Goal: Task Accomplishment & Management: Use online tool/utility

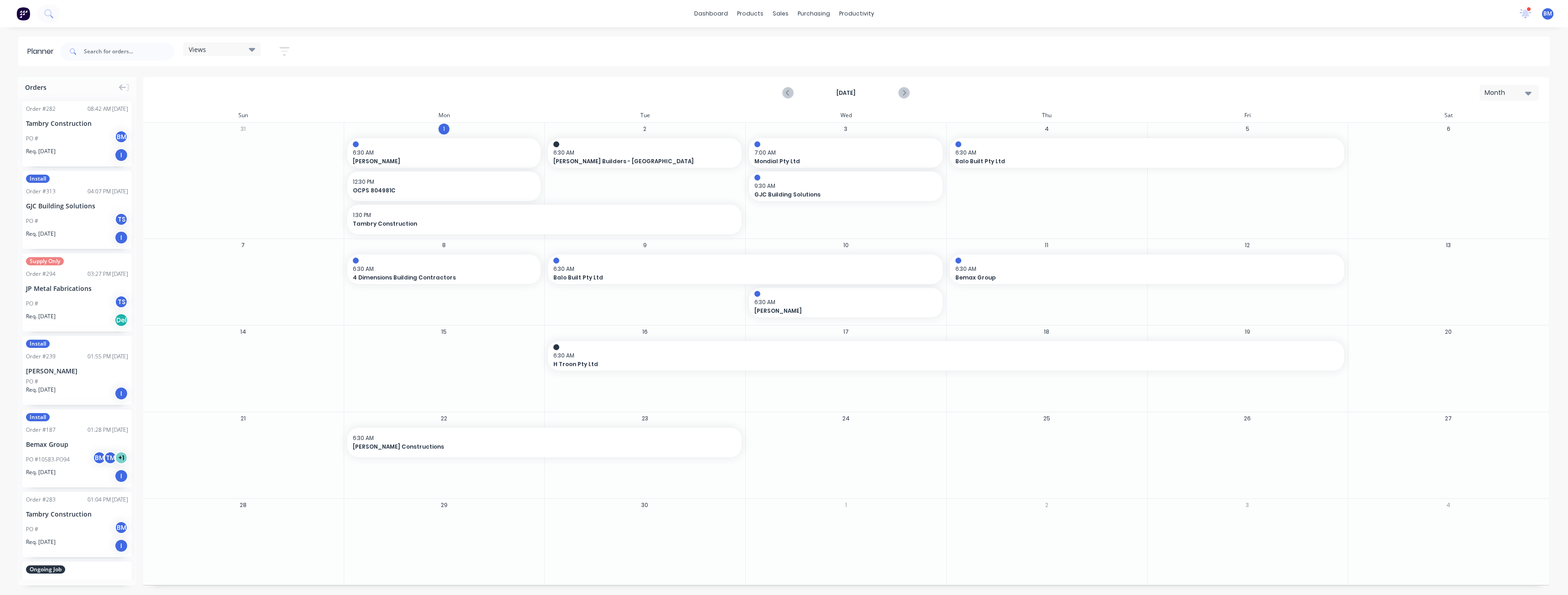
click at [23, 9] on img at bounding box center [23, 13] width 13 height 13
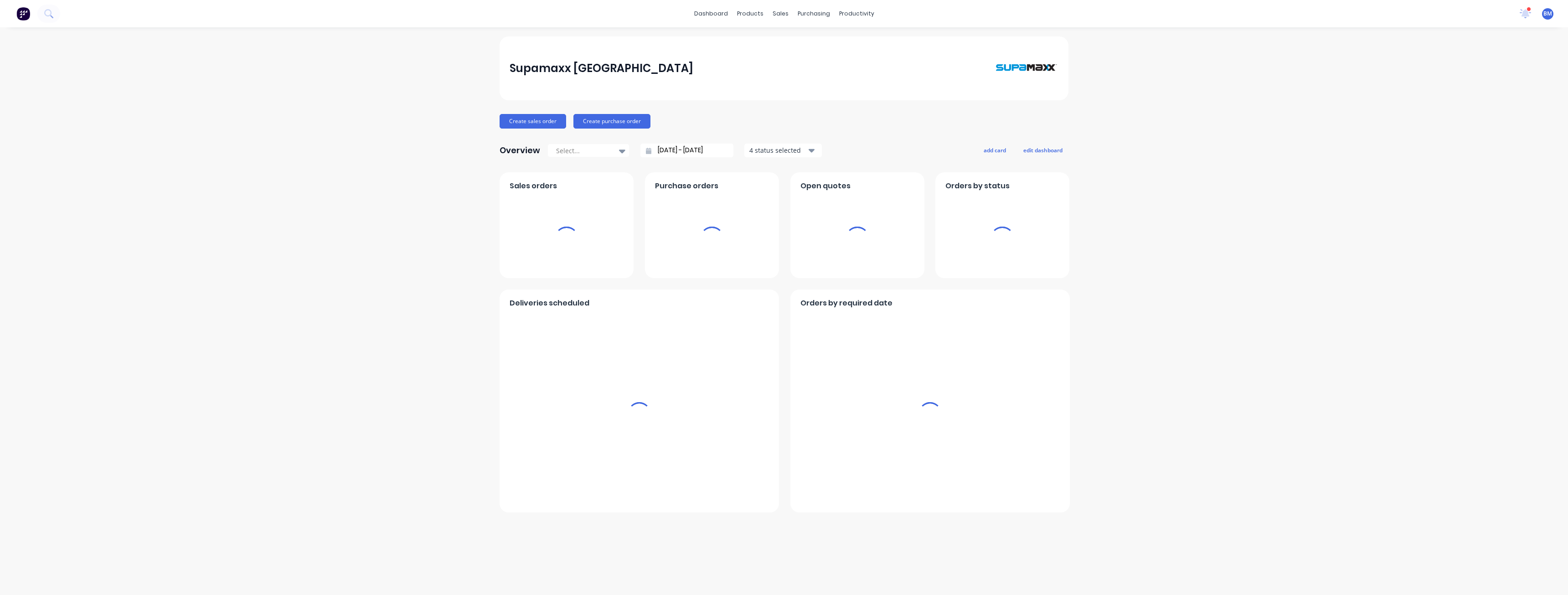
drag, startPoint x: 643, startPoint y: 26, endPoint x: 744, endPoint y: 57, distance: 105.7
click at [649, 27] on div "dashboard products sales purchasing productivity dashboard products Product Cat…" at bounding box center [784, 297] width 1568 height 595
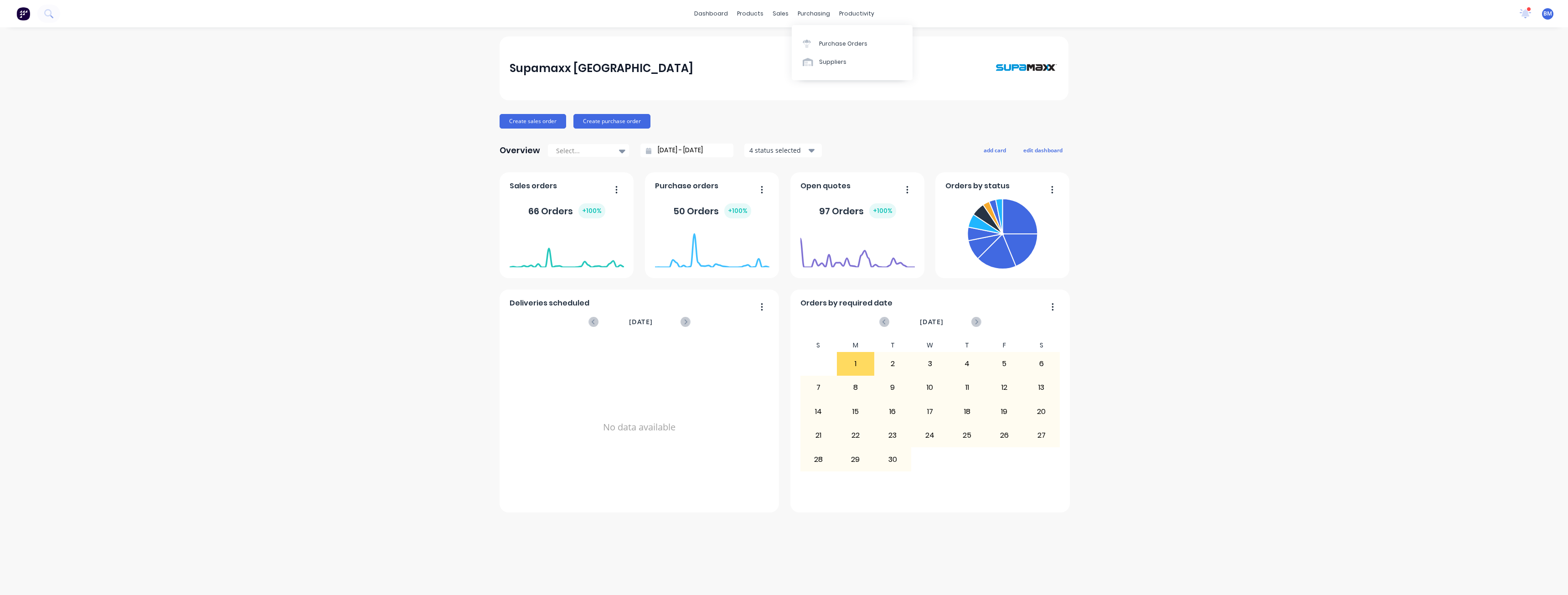
click at [821, 81] on div "Purchase Orders Suppliers" at bounding box center [852, 53] width 121 height 61
click at [805, 41] on div "Sales Orders" at bounding box center [814, 43] width 37 height 8
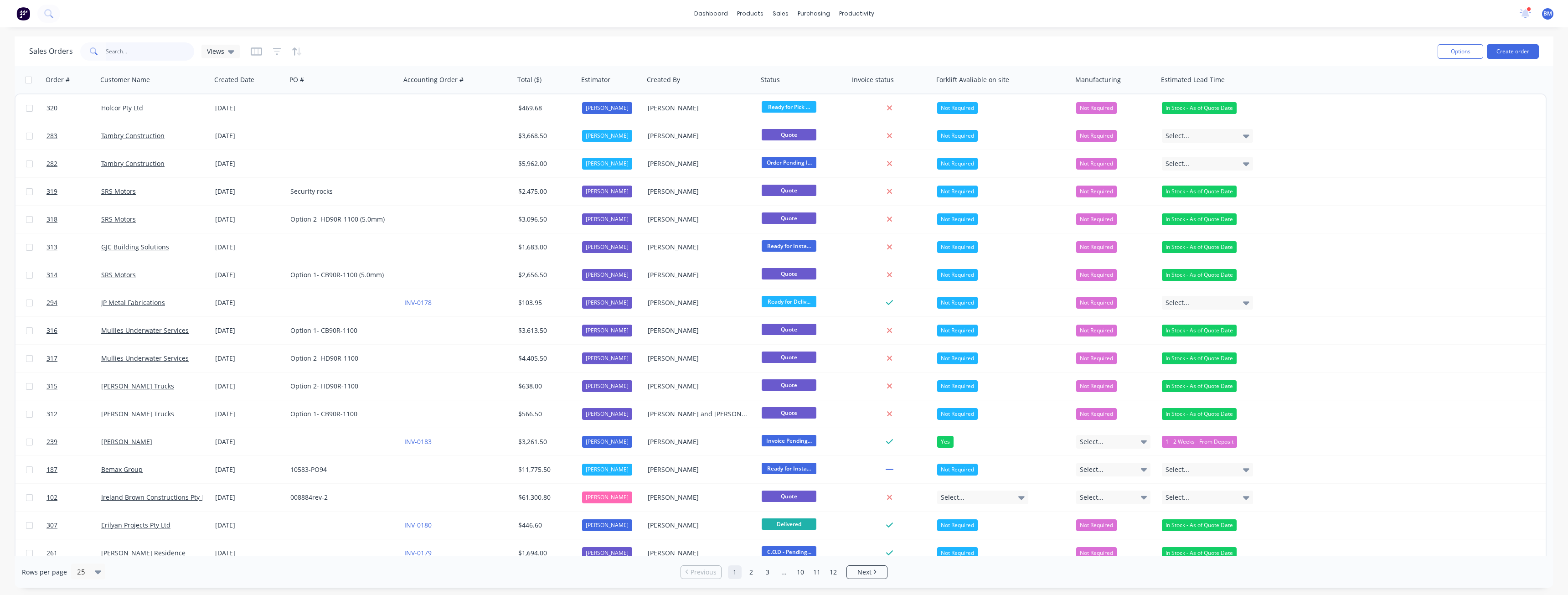
click at [160, 48] on input "text" at bounding box center [150, 52] width 89 height 18
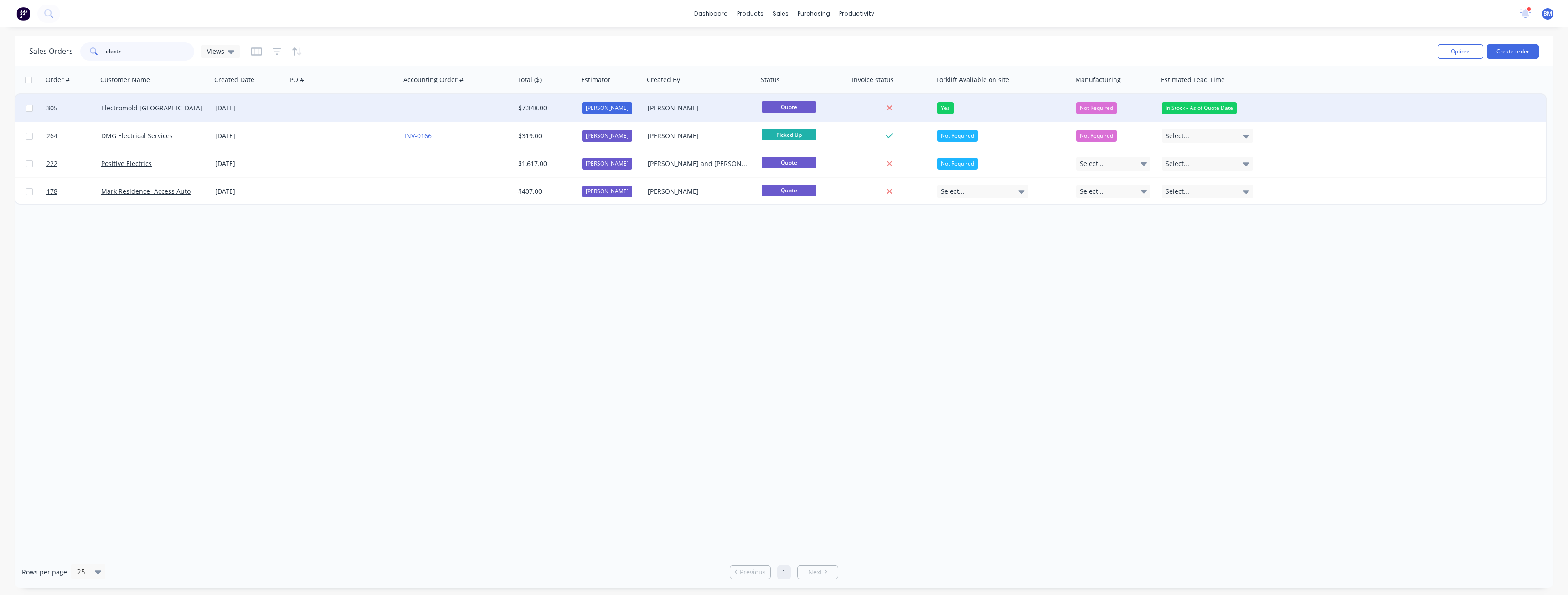
type input "electr"
click at [327, 106] on div at bounding box center [343, 108] width 114 height 27
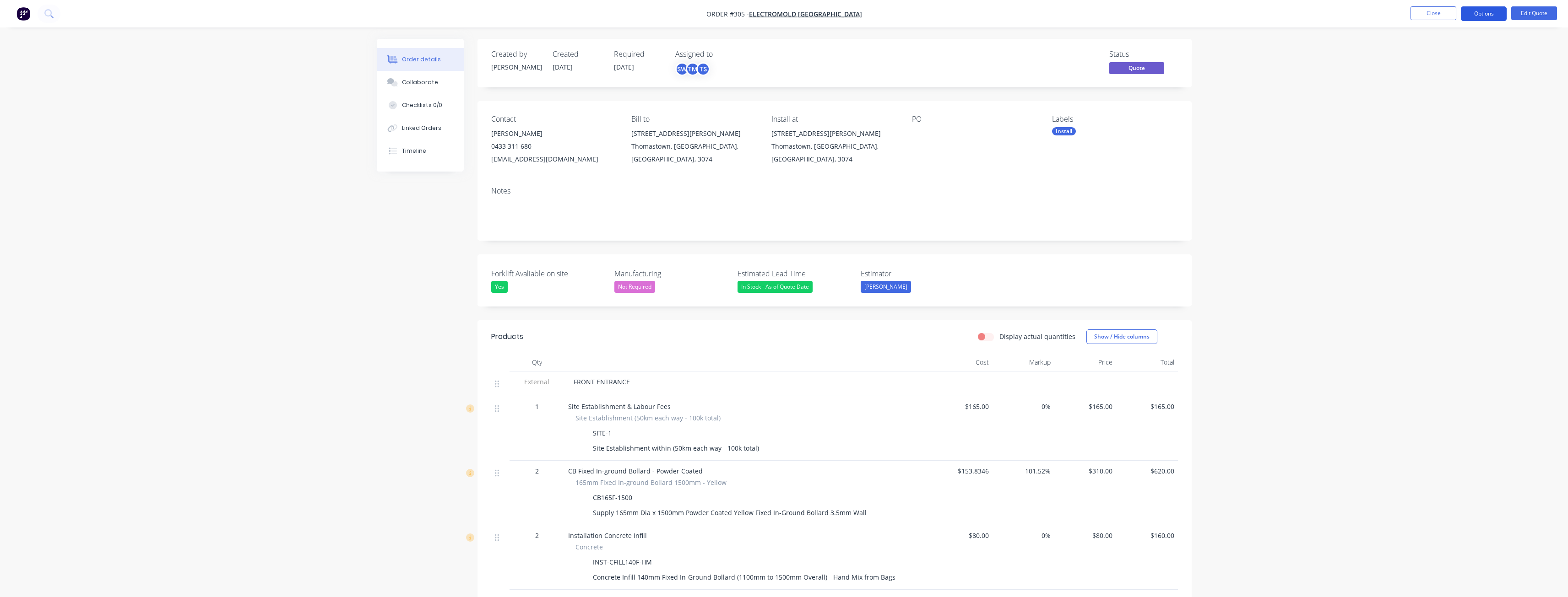
click at [1485, 12] on button "Options" at bounding box center [1484, 13] width 46 height 15
click at [1431, 51] on div "Quote" at bounding box center [1456, 56] width 84 height 13
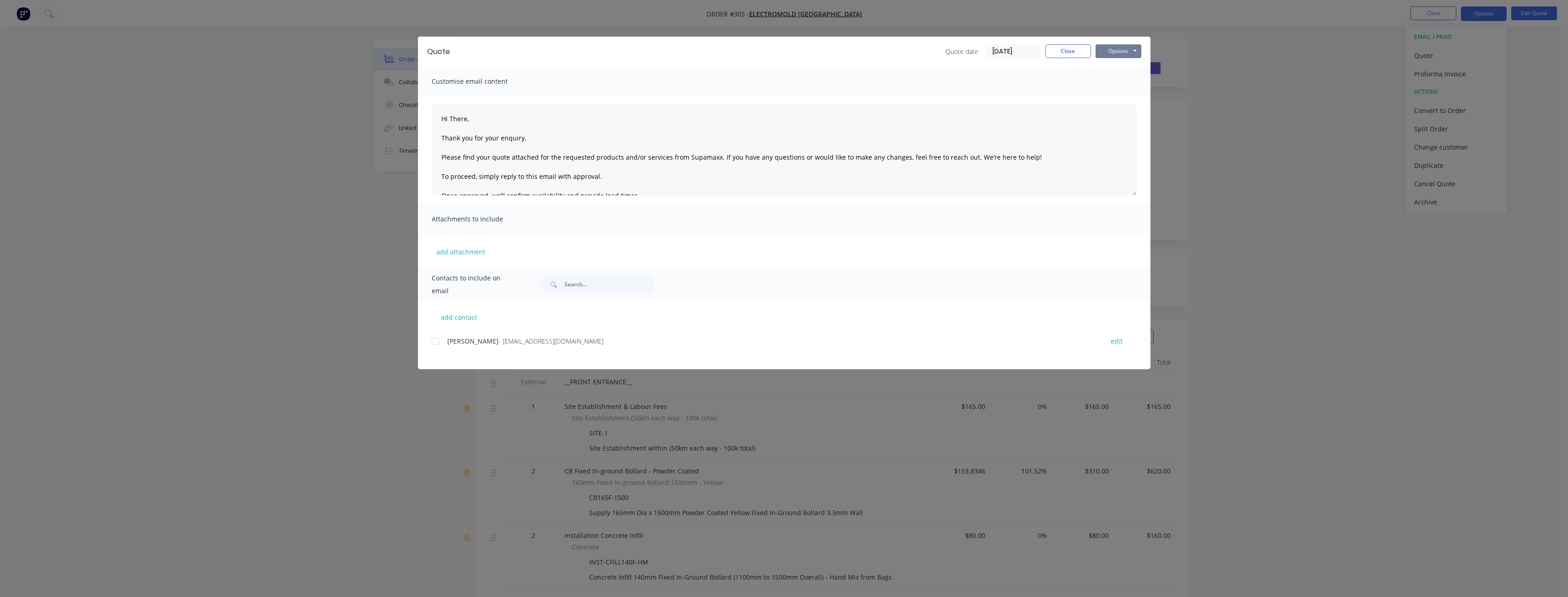
click at [1115, 51] on button "Options" at bounding box center [1118, 51] width 46 height 13
click at [1117, 67] on button "Preview" at bounding box center [1125, 67] width 59 height 15
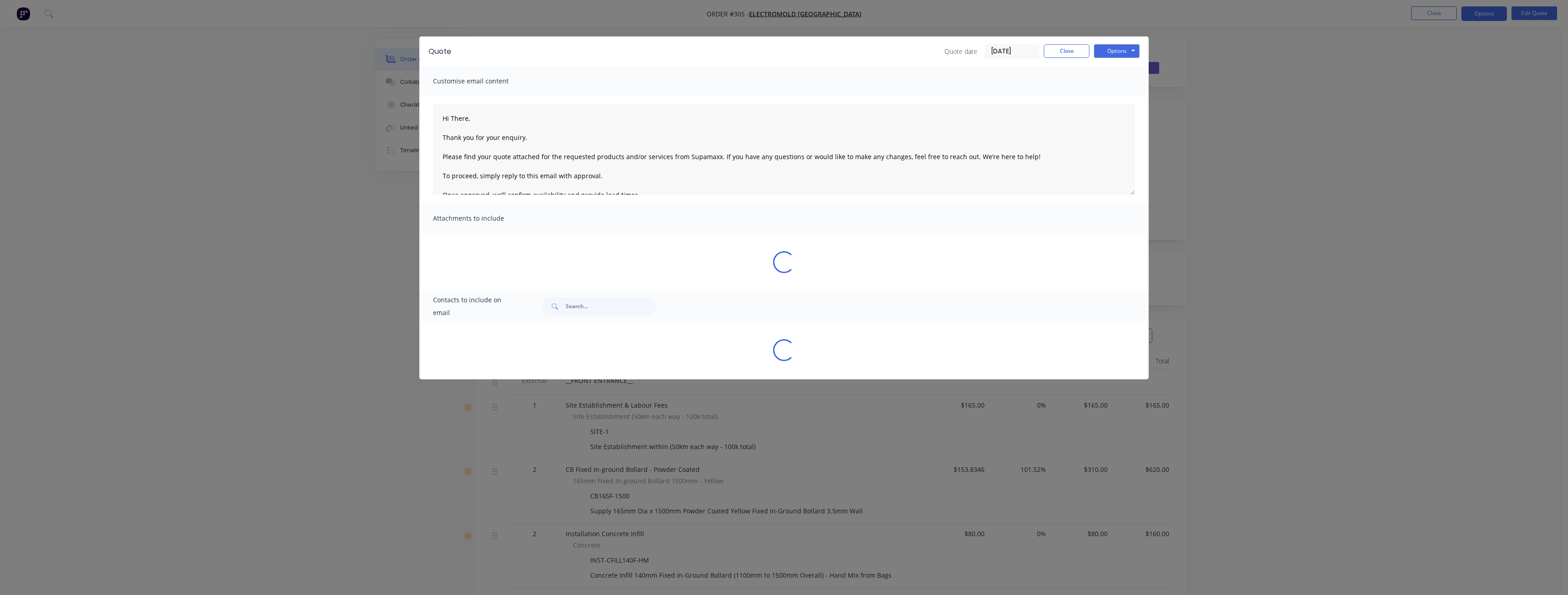
type textarea "Hi There, Thank you for your enquiry. Please find your quote attached for the r…"
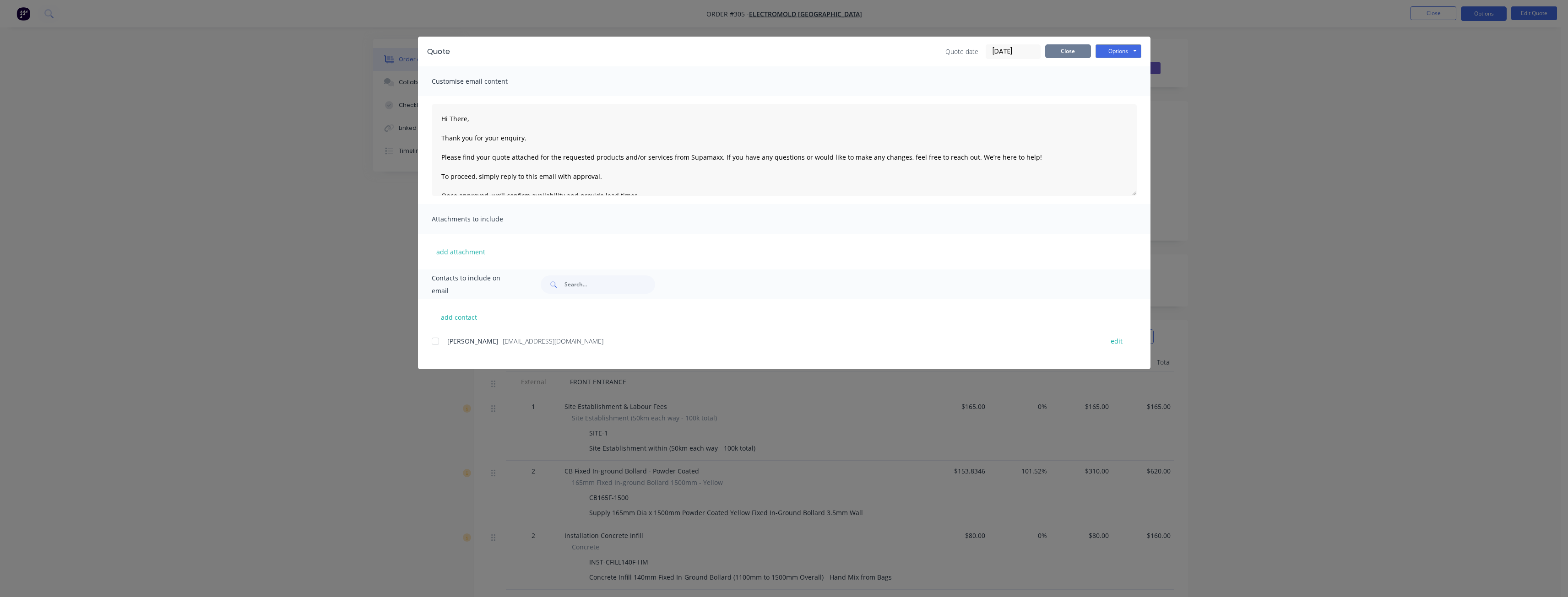
click at [1063, 54] on button "Close" at bounding box center [1068, 51] width 46 height 13
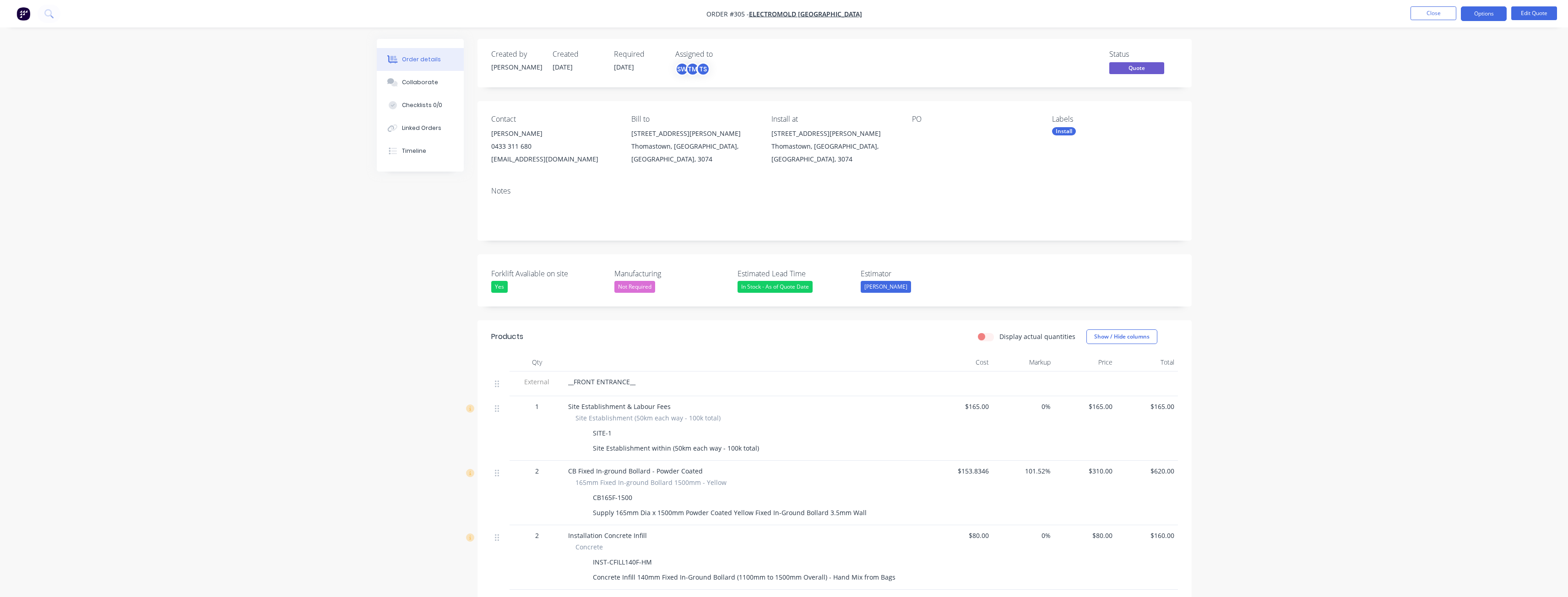
click at [23, 7] on img "button" at bounding box center [23, 13] width 13 height 13
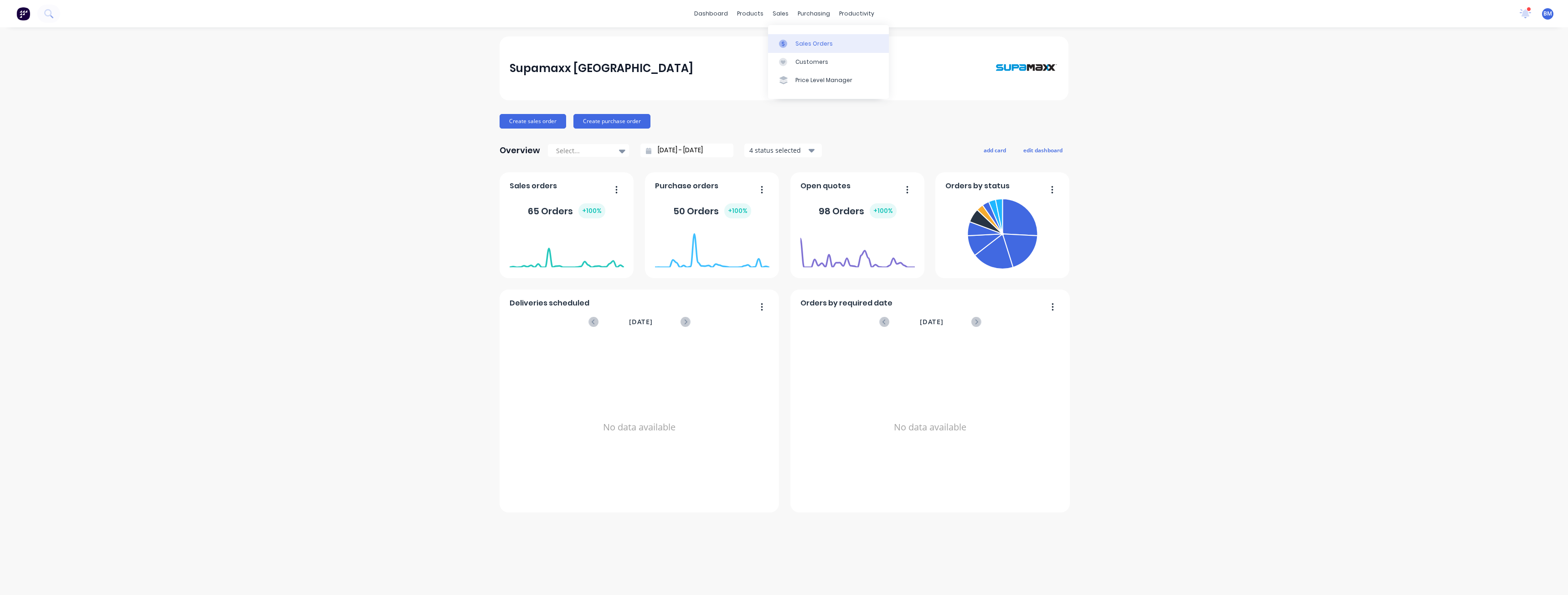
click at [801, 41] on div "Sales Orders" at bounding box center [814, 43] width 37 height 8
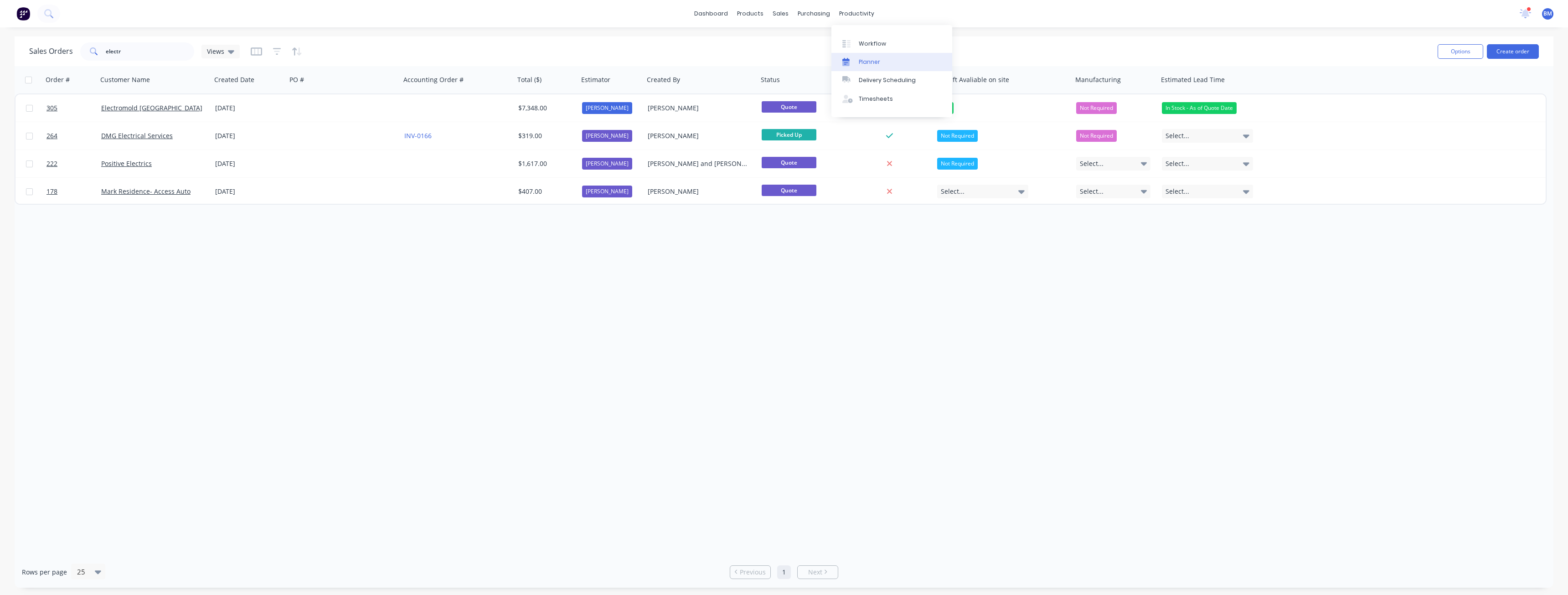
click at [869, 61] on div "Planner" at bounding box center [869, 62] width 21 height 8
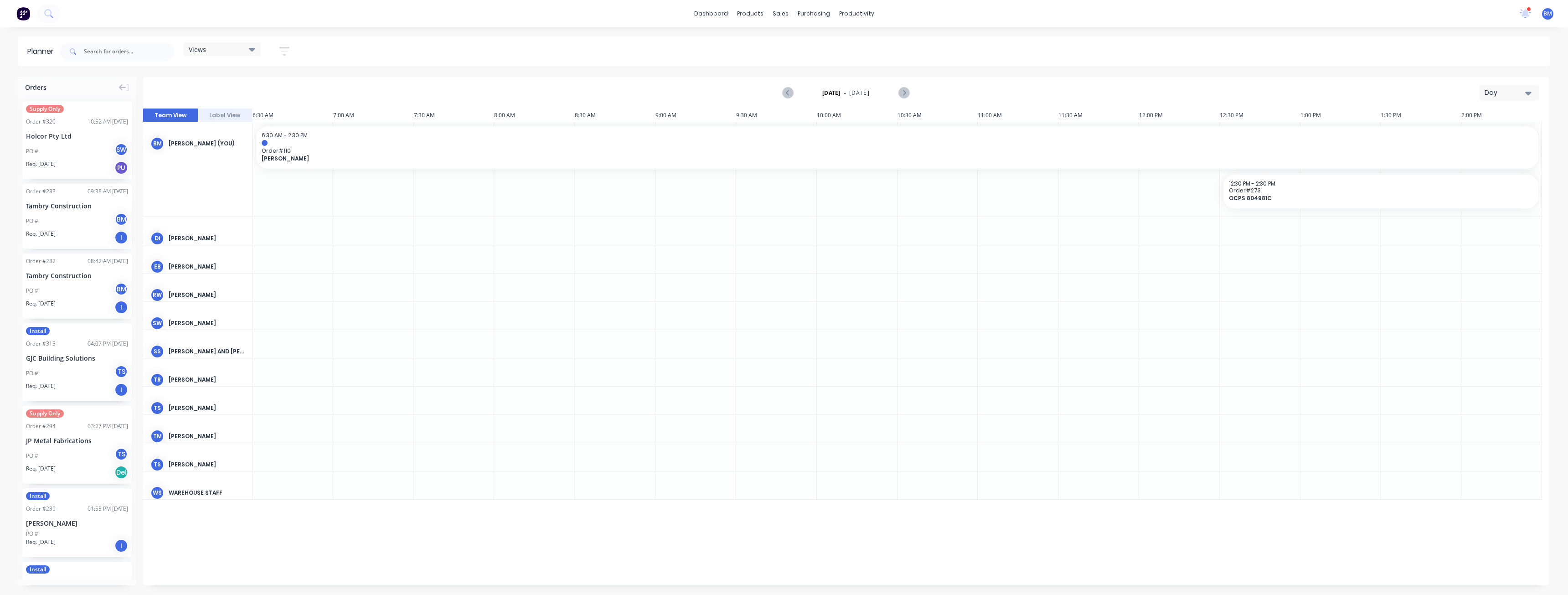
click at [52, 214] on div "PO # BM" at bounding box center [77, 221] width 102 height 17
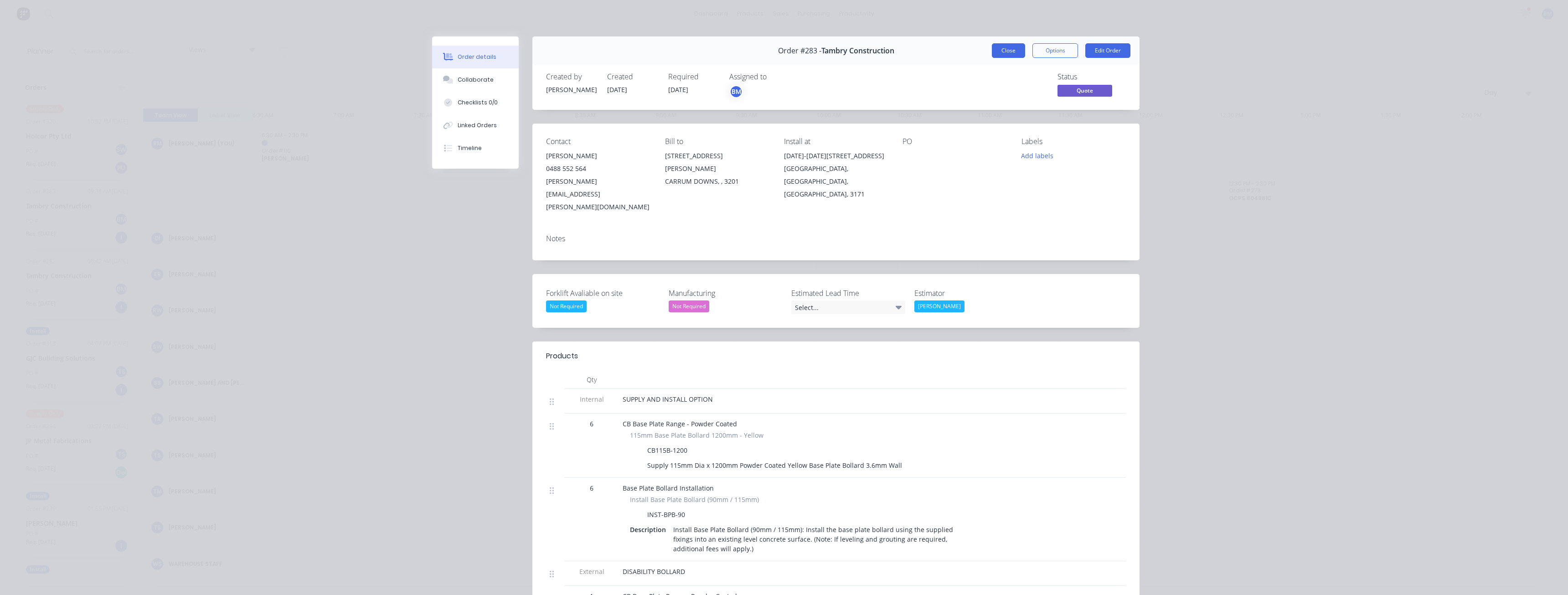
click at [1004, 52] on button "Close" at bounding box center [1008, 51] width 33 height 15
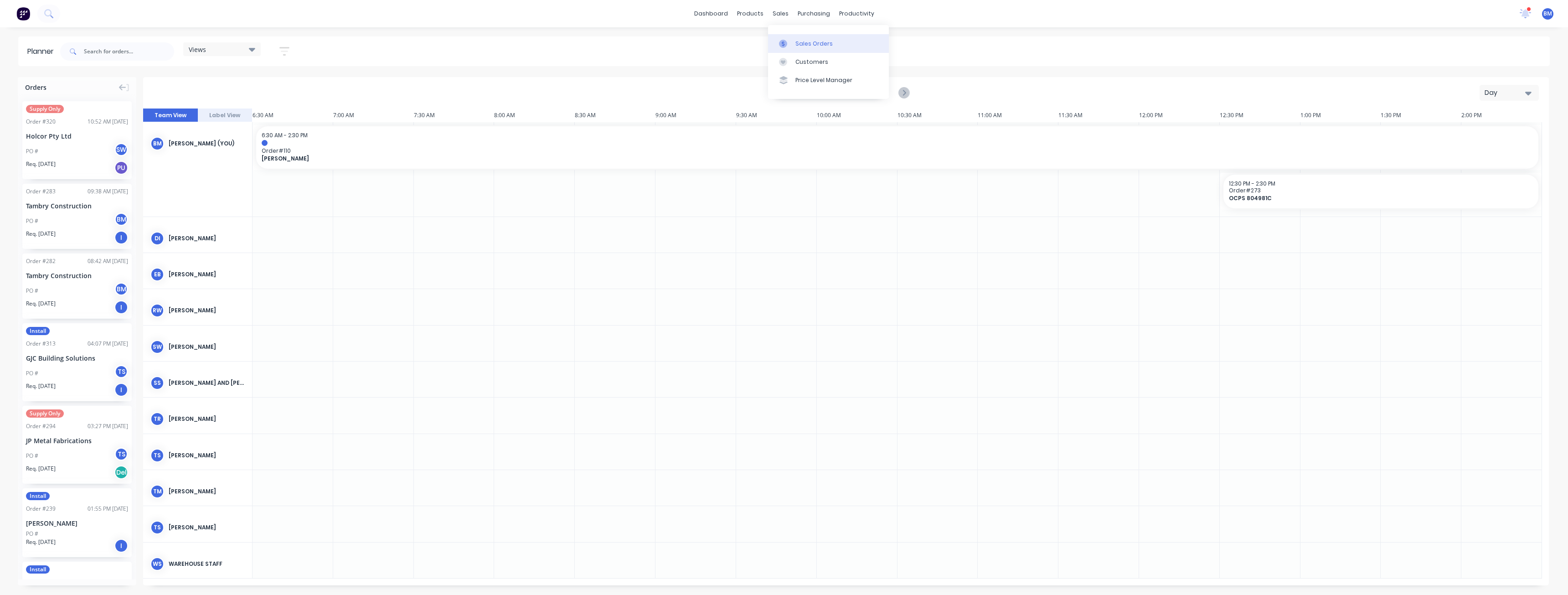
click at [801, 41] on div "Sales Orders" at bounding box center [814, 43] width 37 height 8
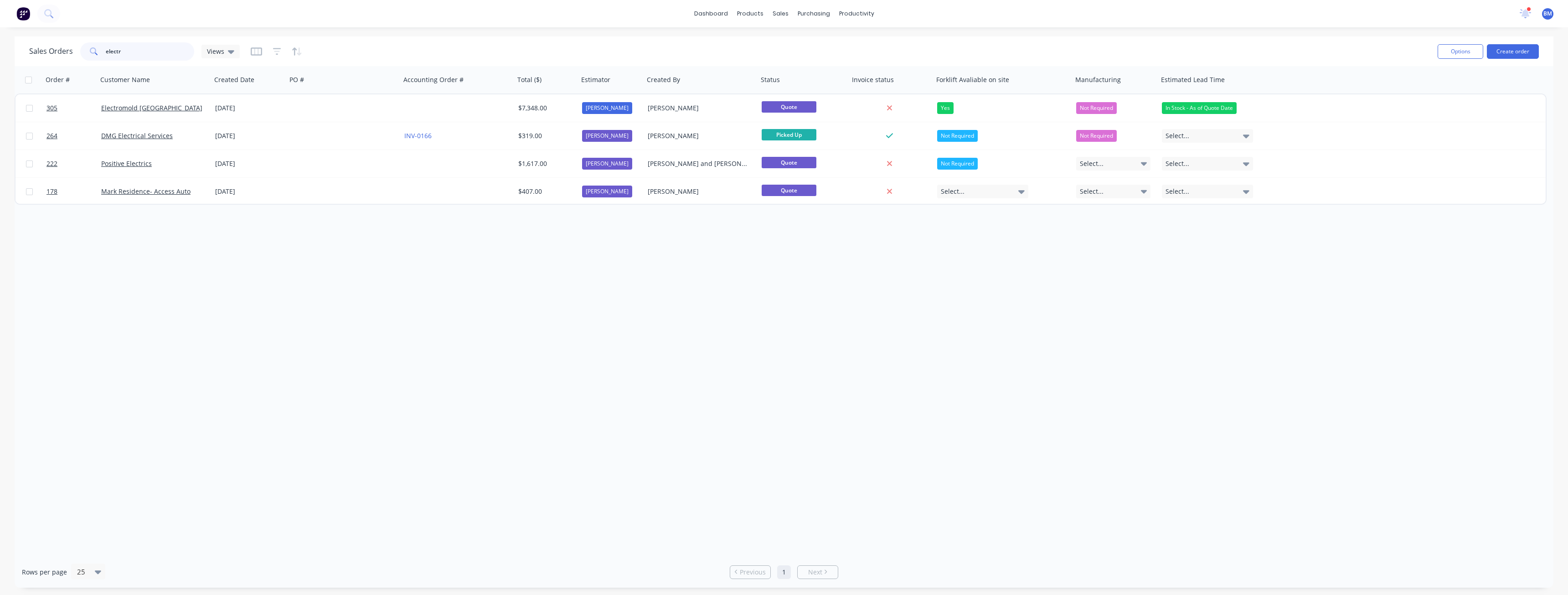
drag, startPoint x: 128, startPoint y: 52, endPoint x: 94, endPoint y: 52, distance: 34.0
click at [94, 52] on div "electr" at bounding box center [137, 52] width 114 height 18
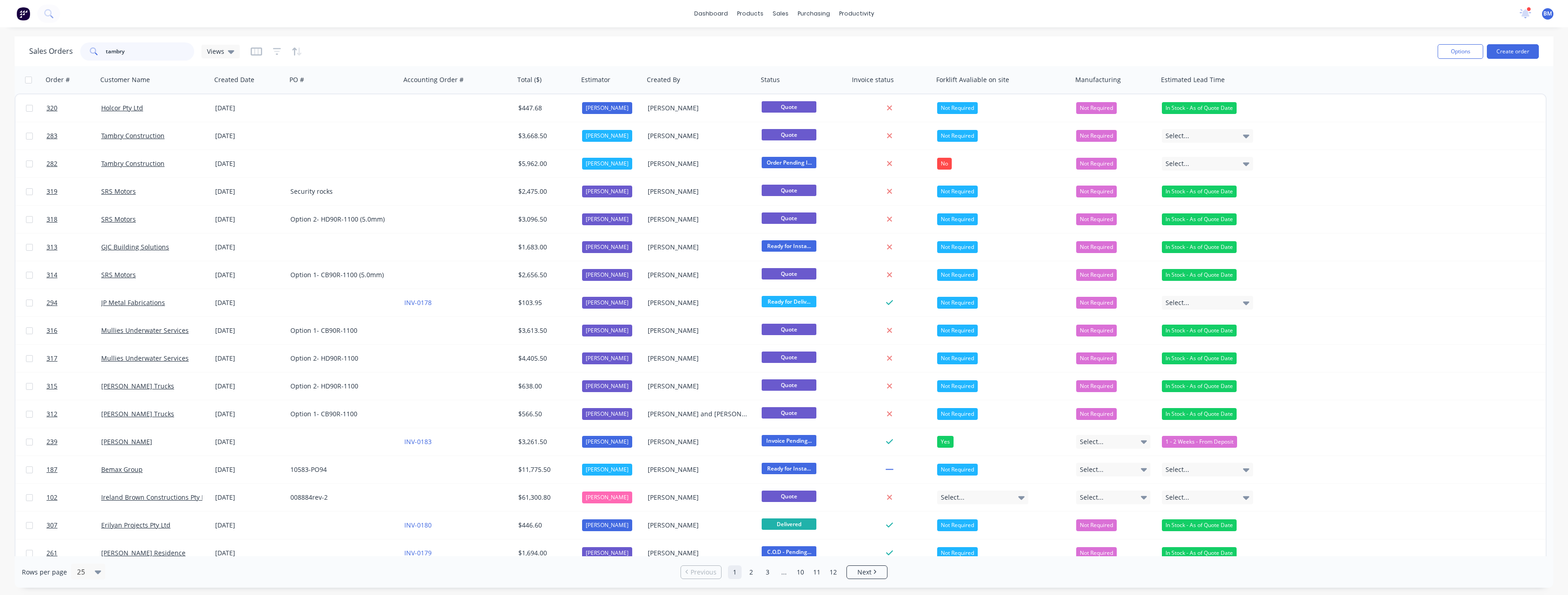
type input "tambry"
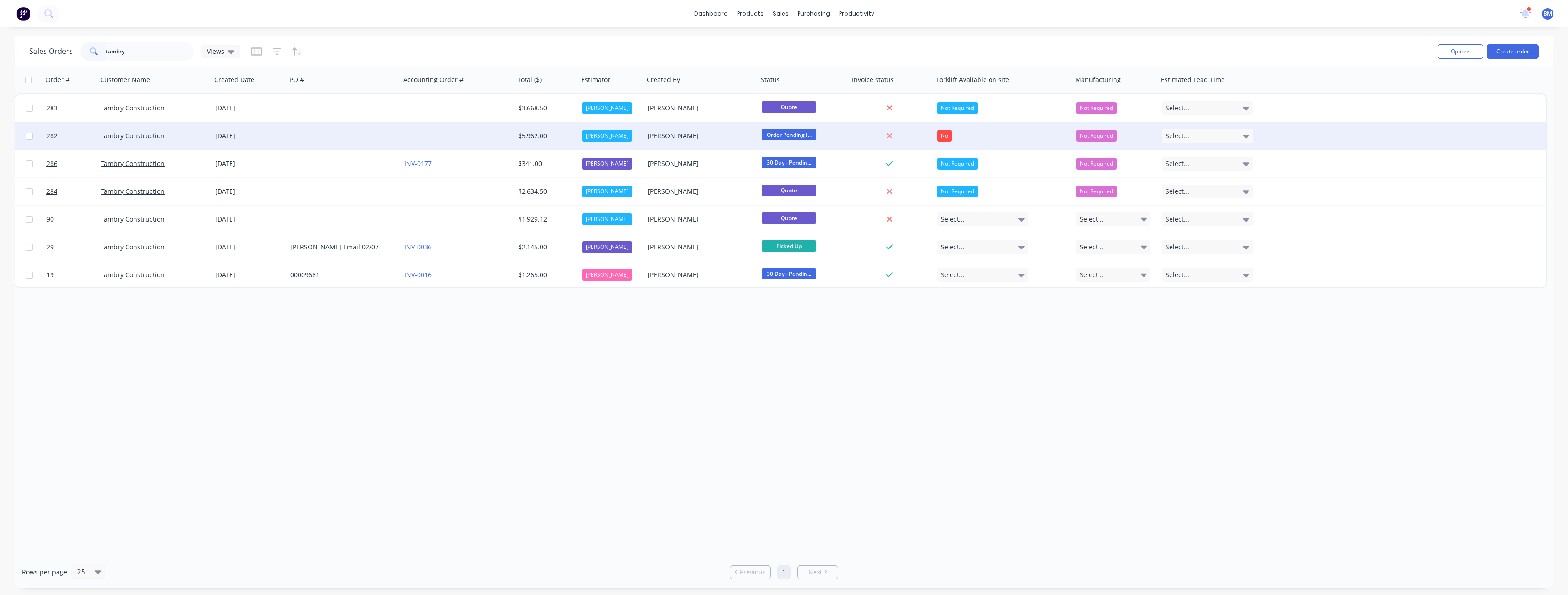
click at [359, 139] on div at bounding box center [343, 136] width 114 height 27
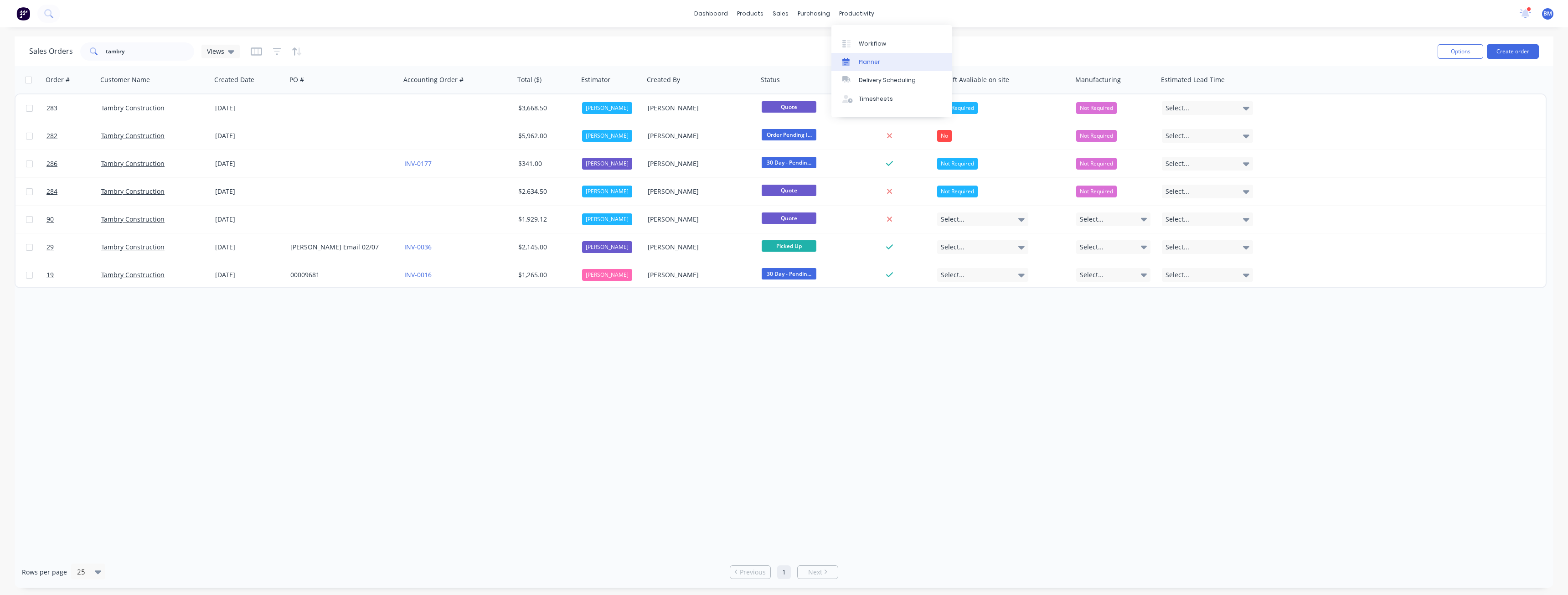
click at [869, 65] on div "Planner" at bounding box center [869, 62] width 21 height 8
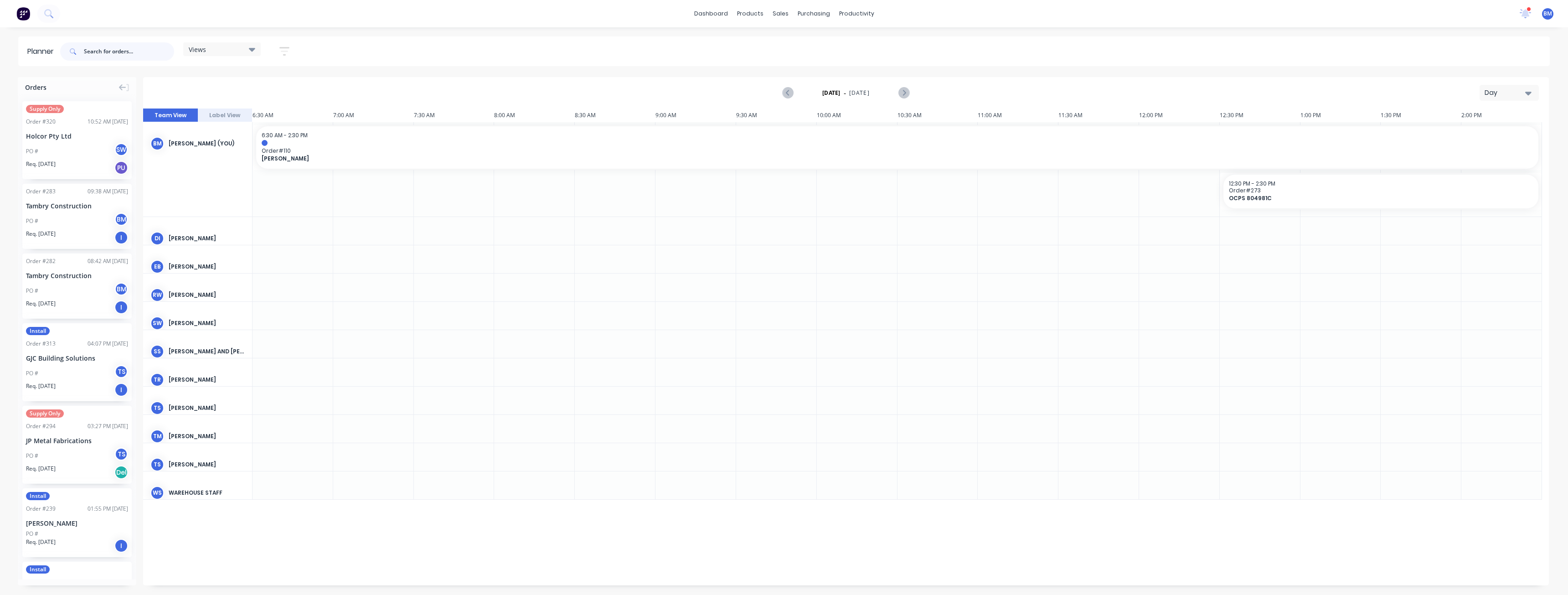
click at [102, 48] on input "text" at bounding box center [129, 52] width 90 height 18
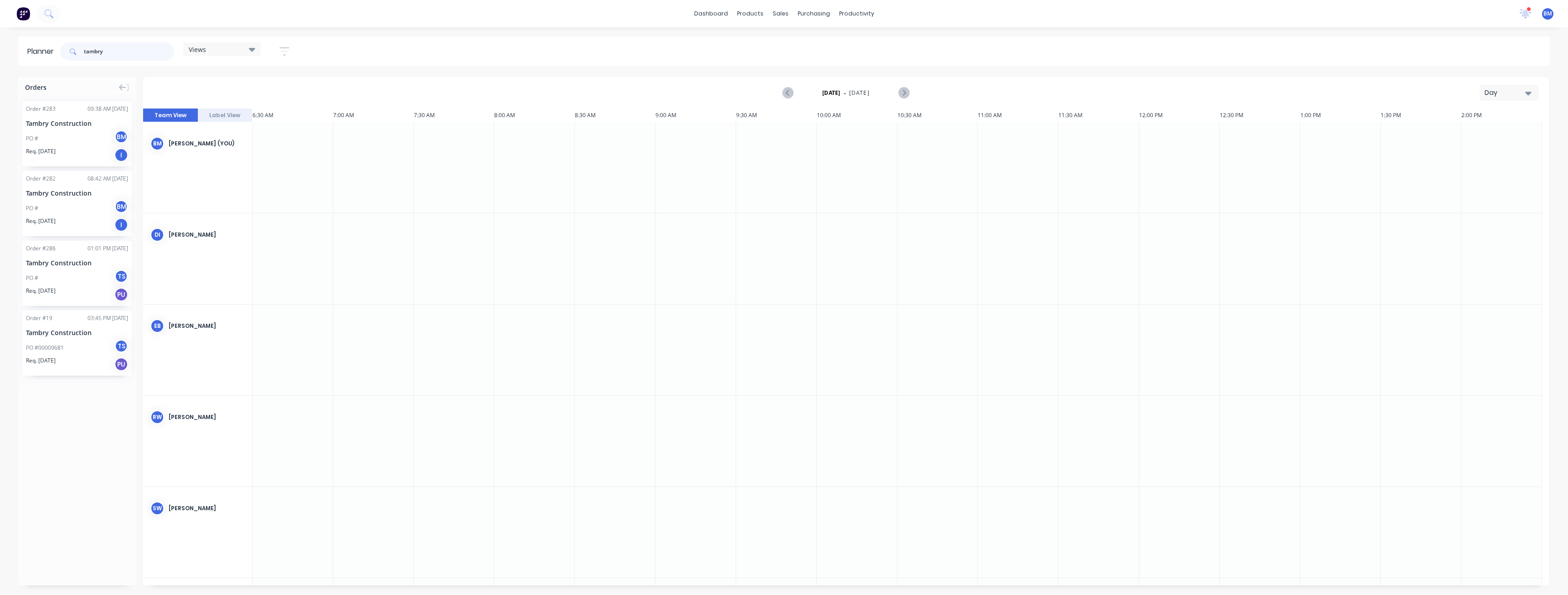
type input "tambry"
click at [1499, 94] on div "Day" at bounding box center [1505, 93] width 42 height 10
click at [1474, 156] on div "Month" at bounding box center [1493, 153] width 90 height 18
drag, startPoint x: 81, startPoint y: 128, endPoint x: 637, endPoint y: 174, distance: 557.9
drag, startPoint x: 110, startPoint y: 52, endPoint x: 58, endPoint y: 55, distance: 52.1
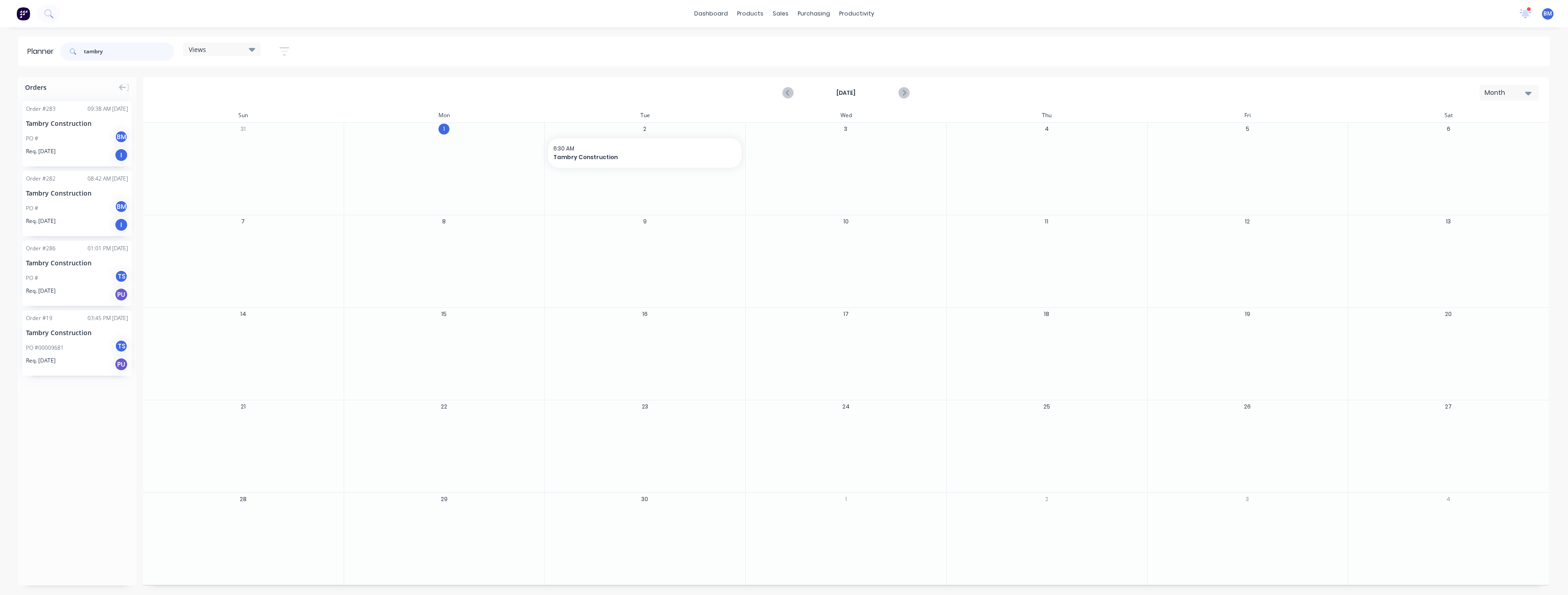
click at [58, 55] on header "Planner tambry Views Save new view None (Default) edit Show/Hide users Show/Hid…" at bounding box center [784, 51] width 1531 height 30
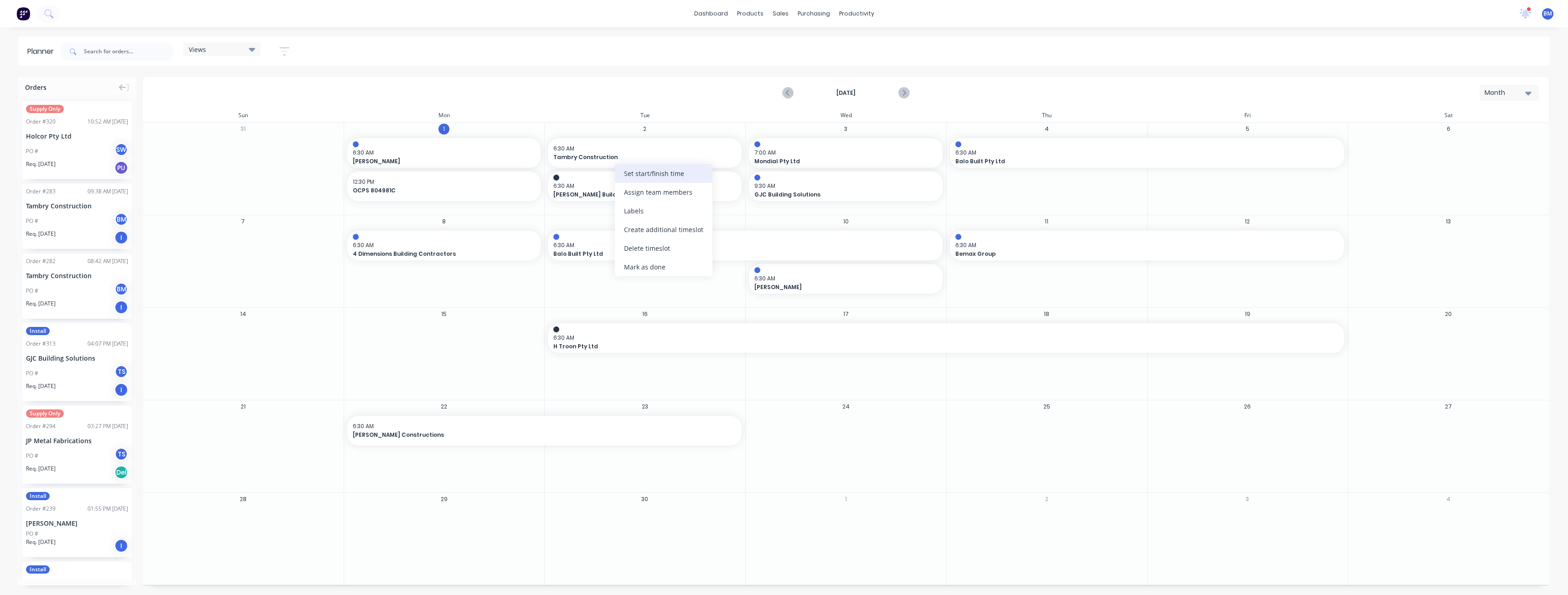
click at [631, 173] on div "Set start/finish time" at bounding box center [663, 174] width 97 height 19
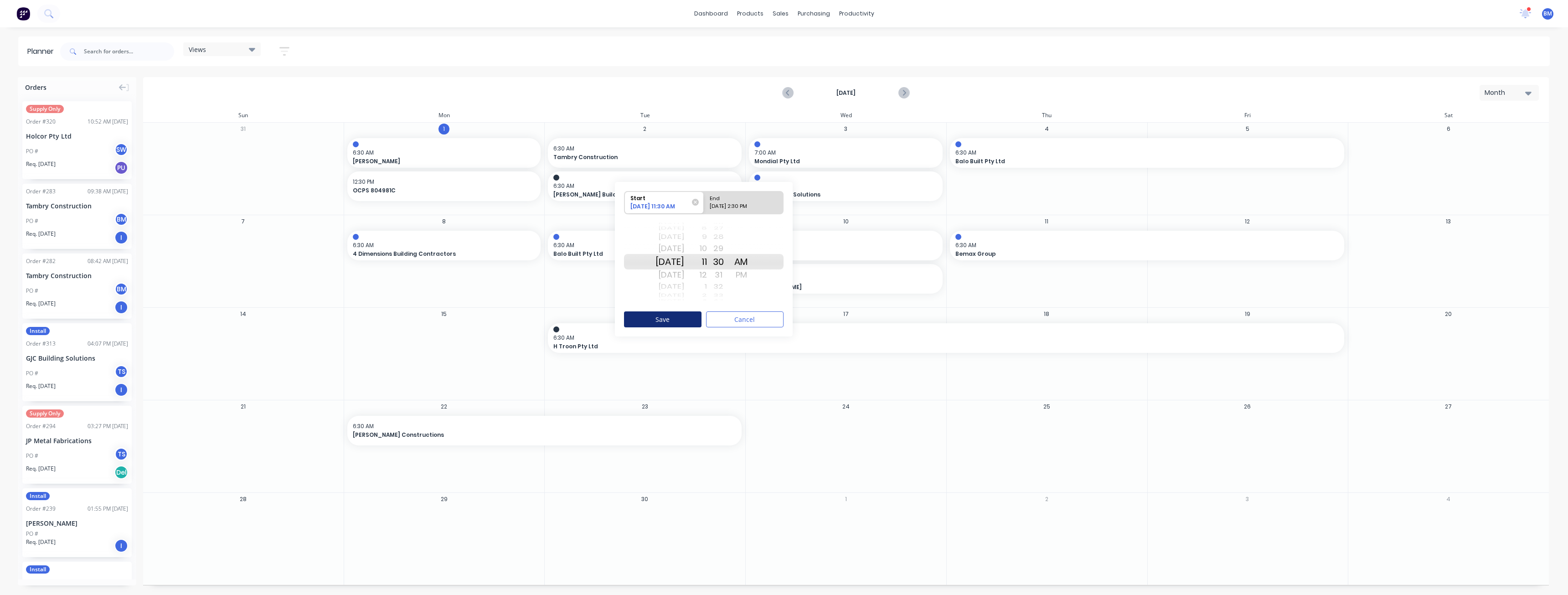
click at [667, 320] on button "Save" at bounding box center [662, 319] width 77 height 16
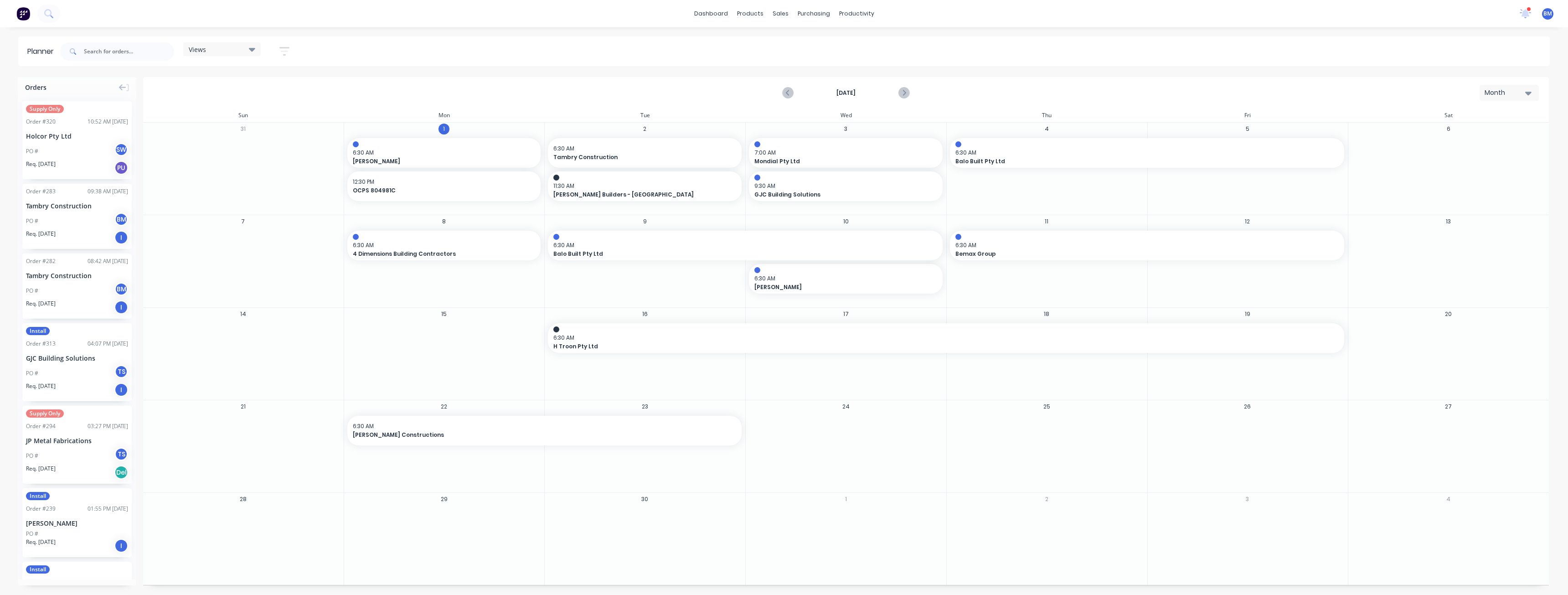
click at [286, 94] on div "[DATE] Month" at bounding box center [846, 93] width 1404 height 30
click at [494, 52] on div "Views Save new view None (Default) edit Show/Hide users Show/Hide orders Filter…" at bounding box center [804, 51] width 1491 height 27
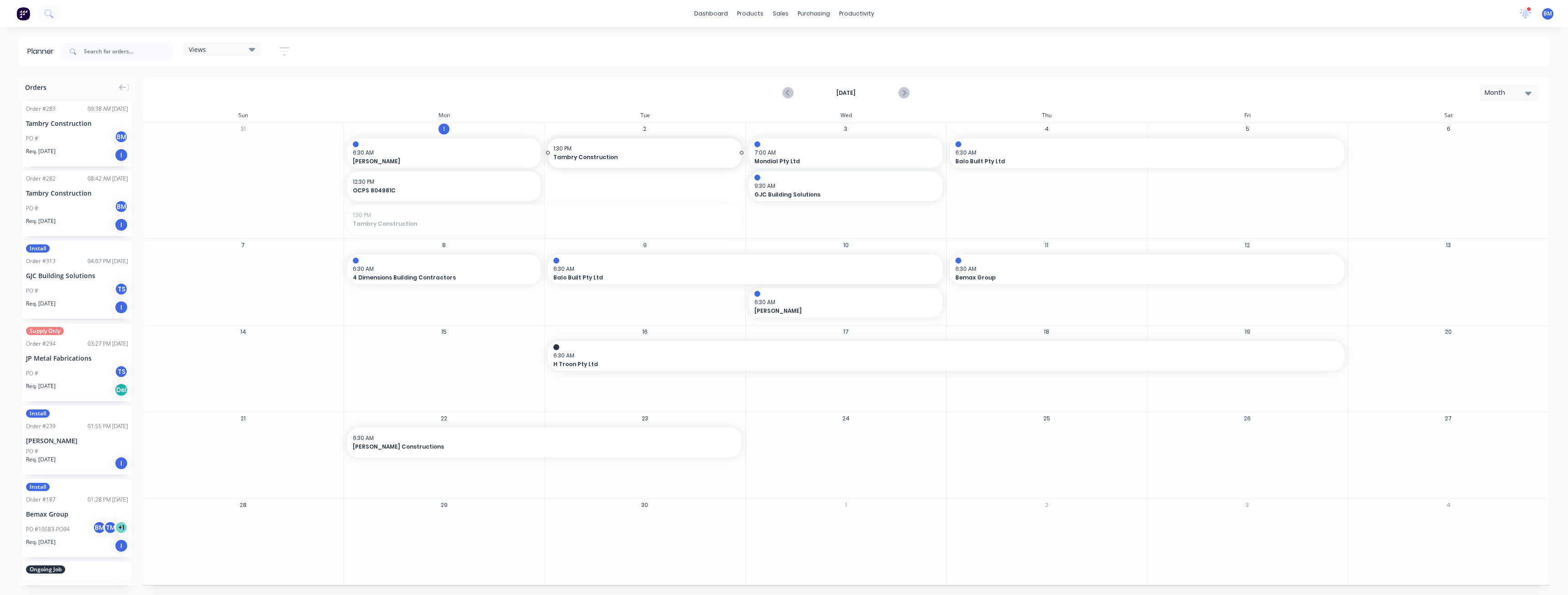
drag, startPoint x: 348, startPoint y: 219, endPoint x: 580, endPoint y: 224, distance: 232.1
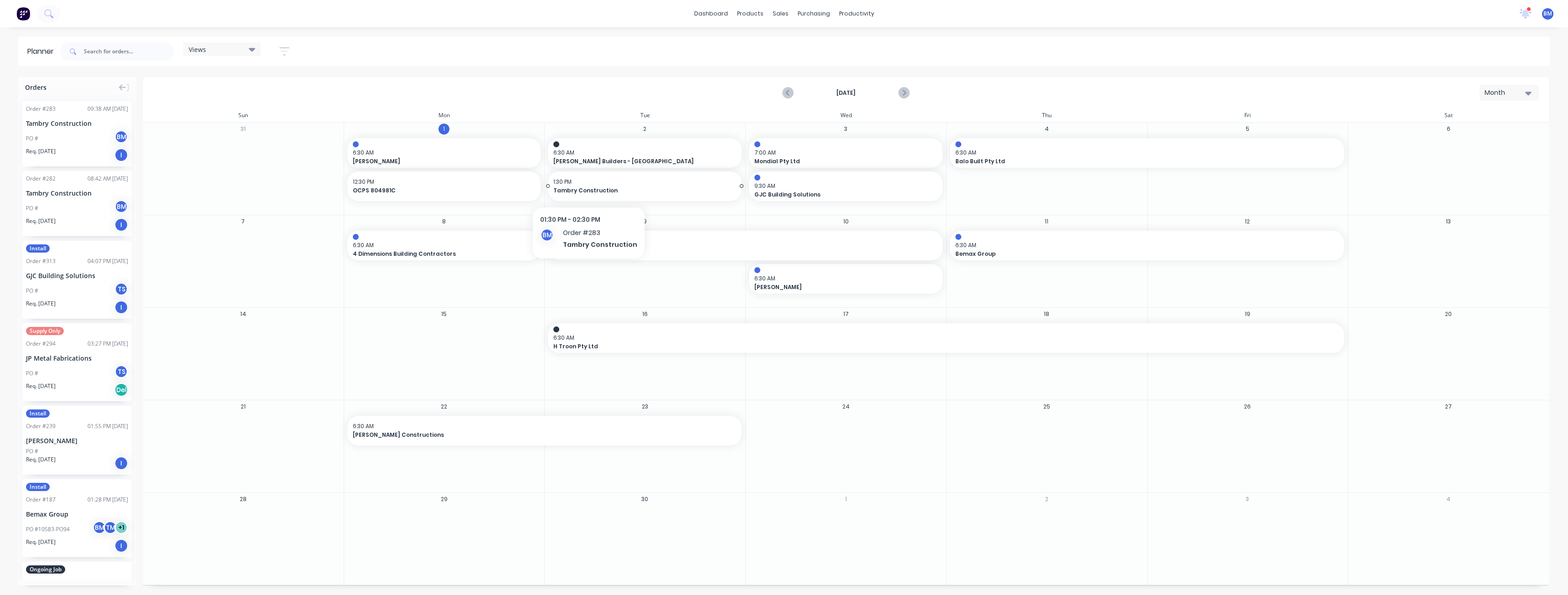
click at [586, 186] on span "Tambry Construction" at bounding box center [635, 190] width 164 height 8
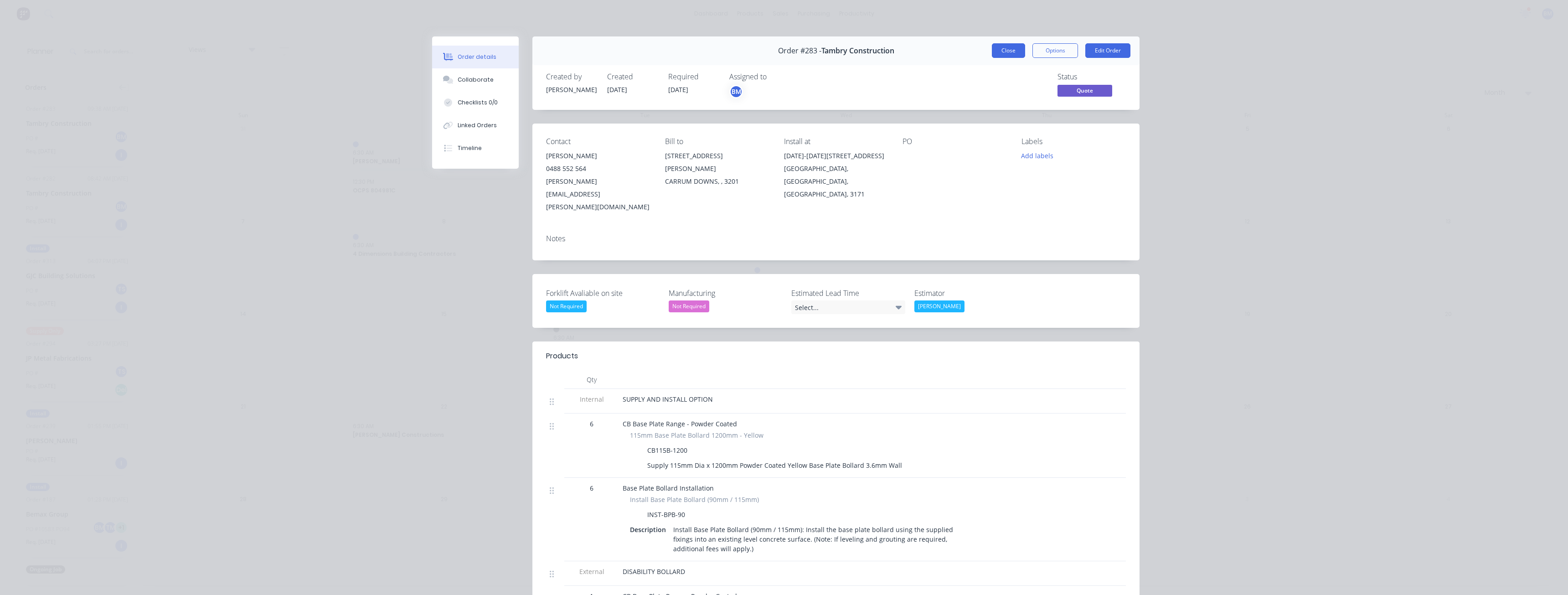
click at [1006, 46] on button "Close" at bounding box center [1008, 51] width 33 height 15
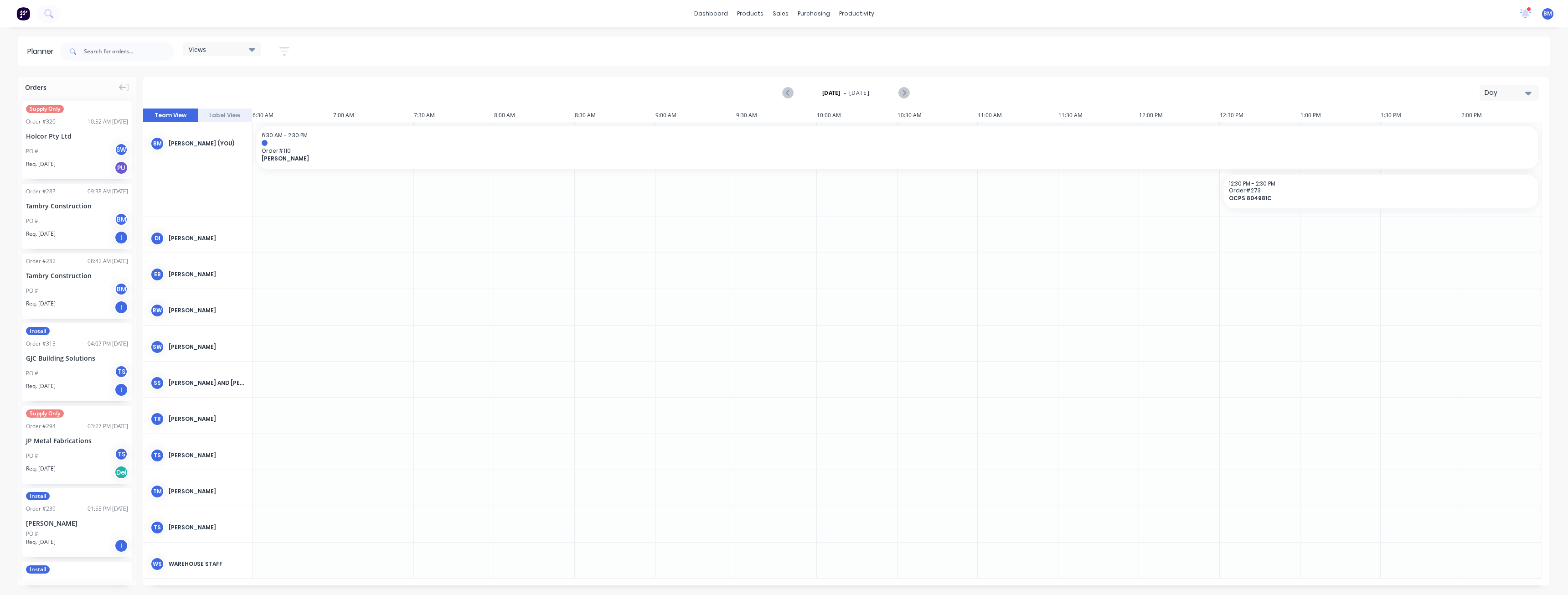
click at [1528, 90] on icon "button" at bounding box center [1528, 93] width 6 height 10
click at [1472, 151] on div "Month" at bounding box center [1493, 153] width 90 height 18
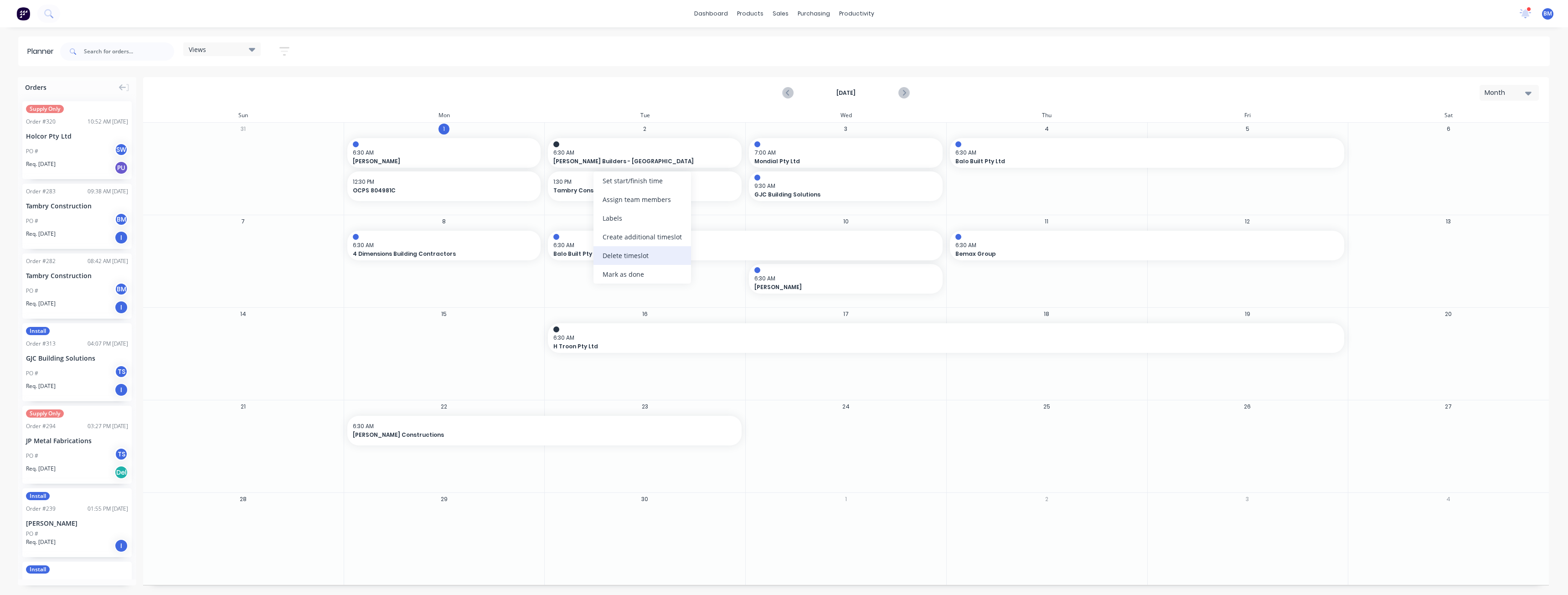
click at [629, 252] on div "Delete timeslot" at bounding box center [642, 255] width 97 height 19
click at [408, 85] on div "[DATE] Month" at bounding box center [846, 93] width 1404 height 30
click at [59, 214] on div "PO # BM" at bounding box center [77, 221] width 102 height 17
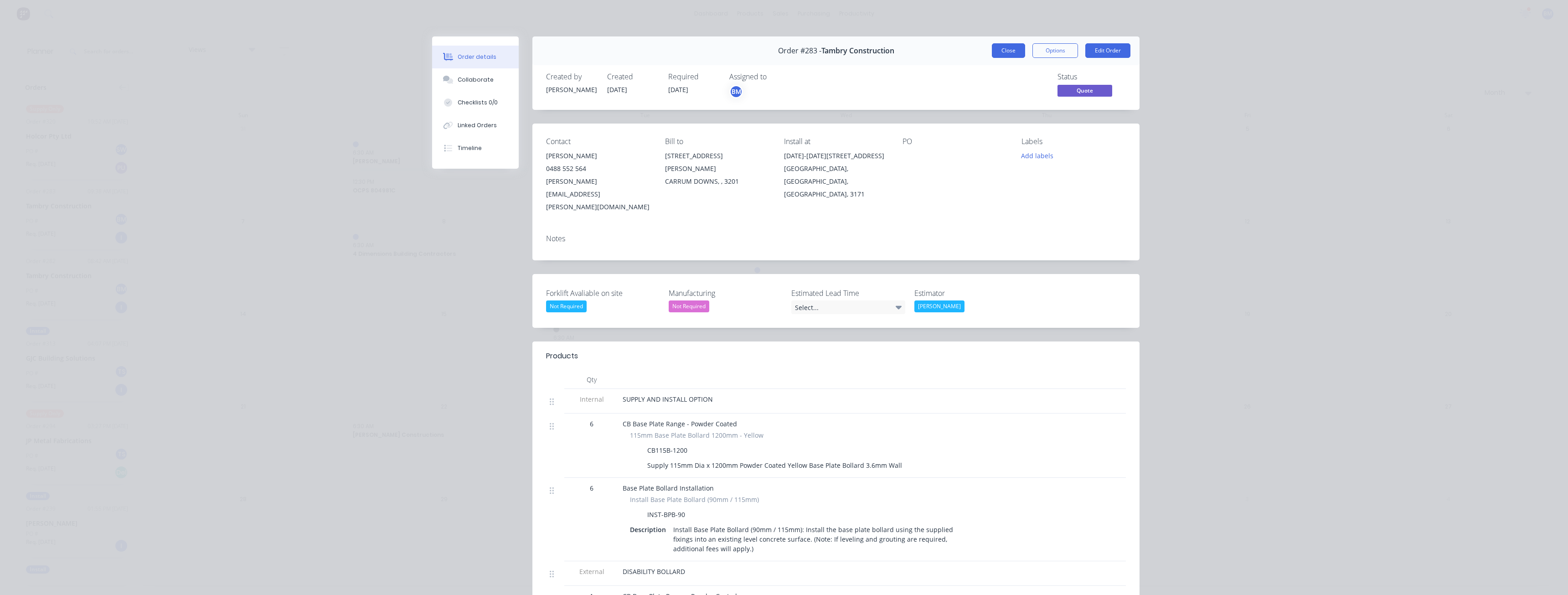
click at [999, 49] on button "Close" at bounding box center [1008, 51] width 33 height 15
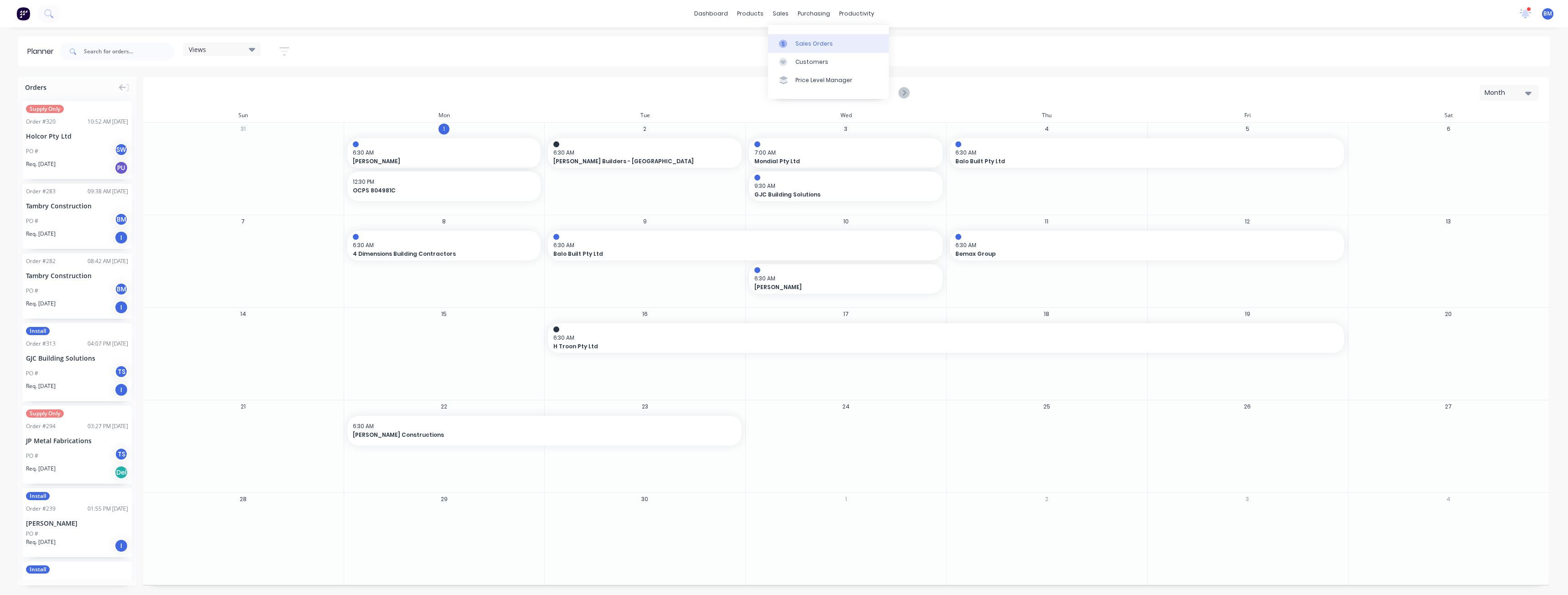
click at [801, 42] on div "Sales Orders" at bounding box center [814, 43] width 37 height 8
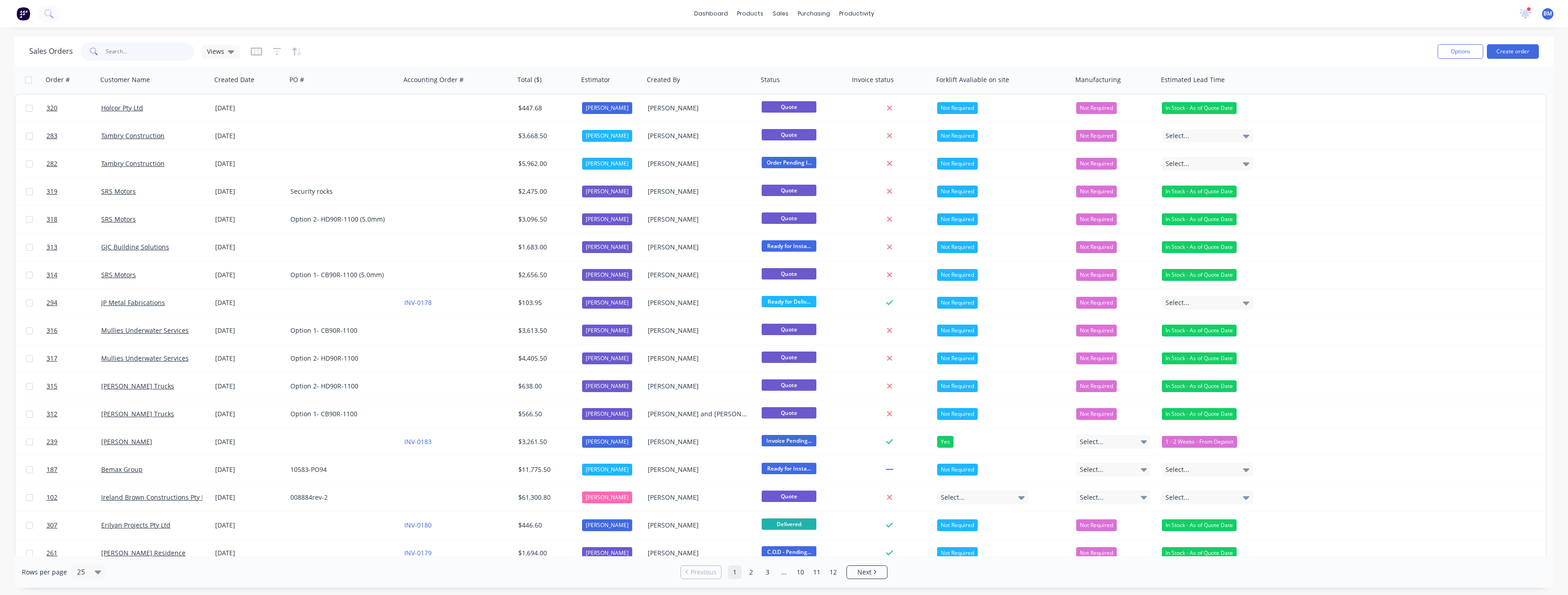
click at [136, 52] on input "text" at bounding box center [150, 52] width 89 height 18
type input "tambry"
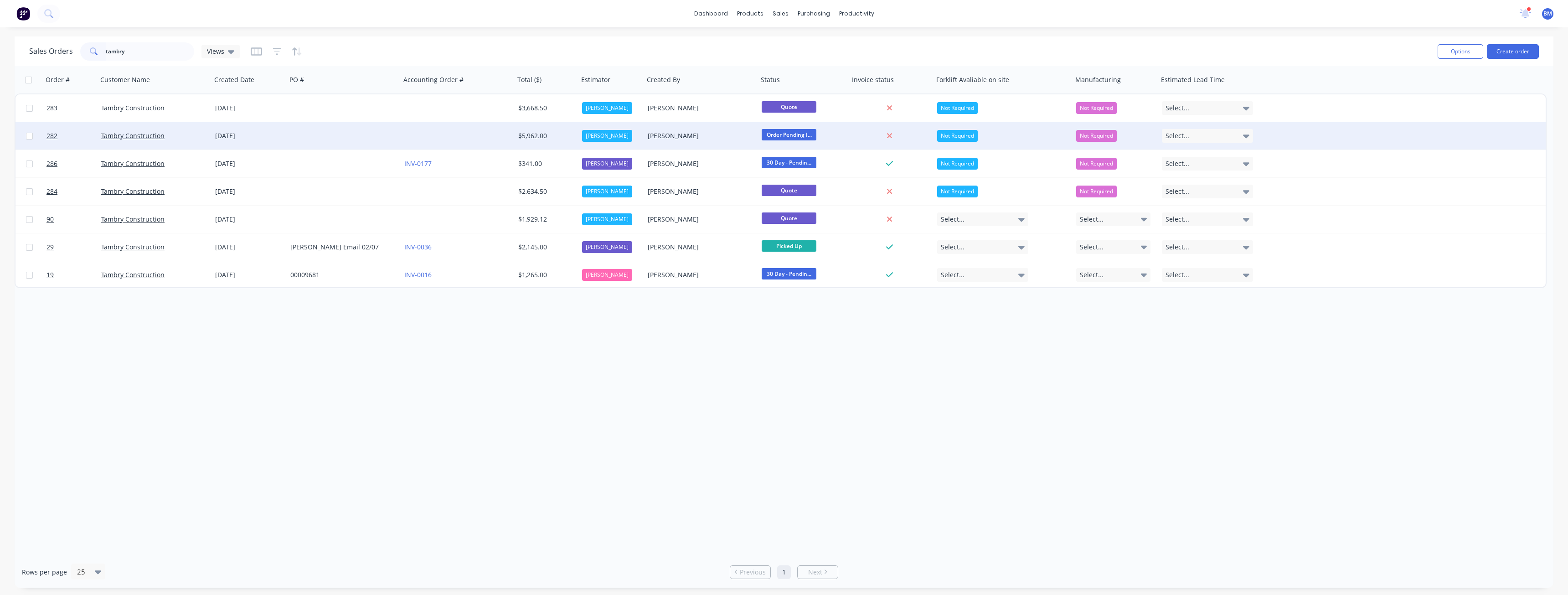
click at [349, 137] on div at bounding box center [343, 136] width 114 height 27
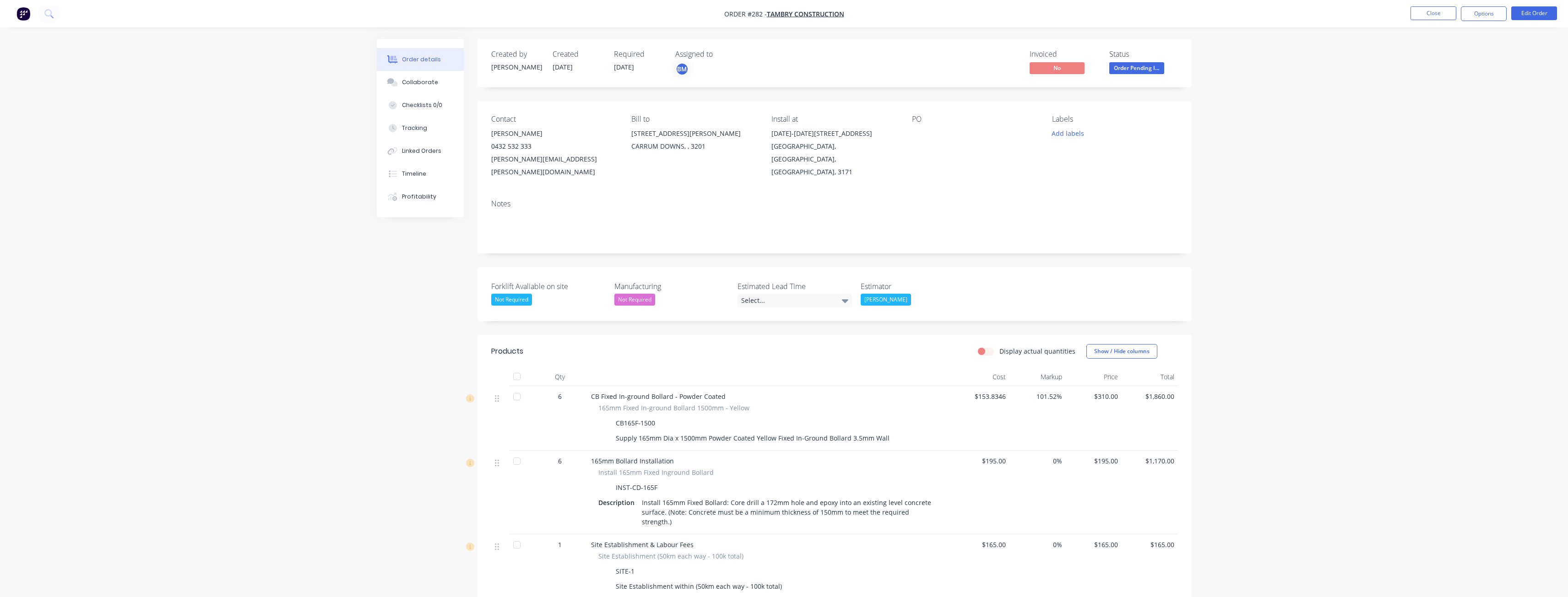
click at [522, 294] on div "Not Required" at bounding box center [512, 299] width 41 height 12
click at [509, 339] on div "No" at bounding box center [506, 342] width 15 height 12
click at [548, 294] on div "No" at bounding box center [548, 299] width 114 height 12
click at [976, 277] on div "Forklift Avaliable on site No Manufacturing Not Required Estimated Lead Time Se…" at bounding box center [834, 294] width 714 height 54
click at [1436, 13] on button "Close" at bounding box center [1433, 13] width 46 height 13
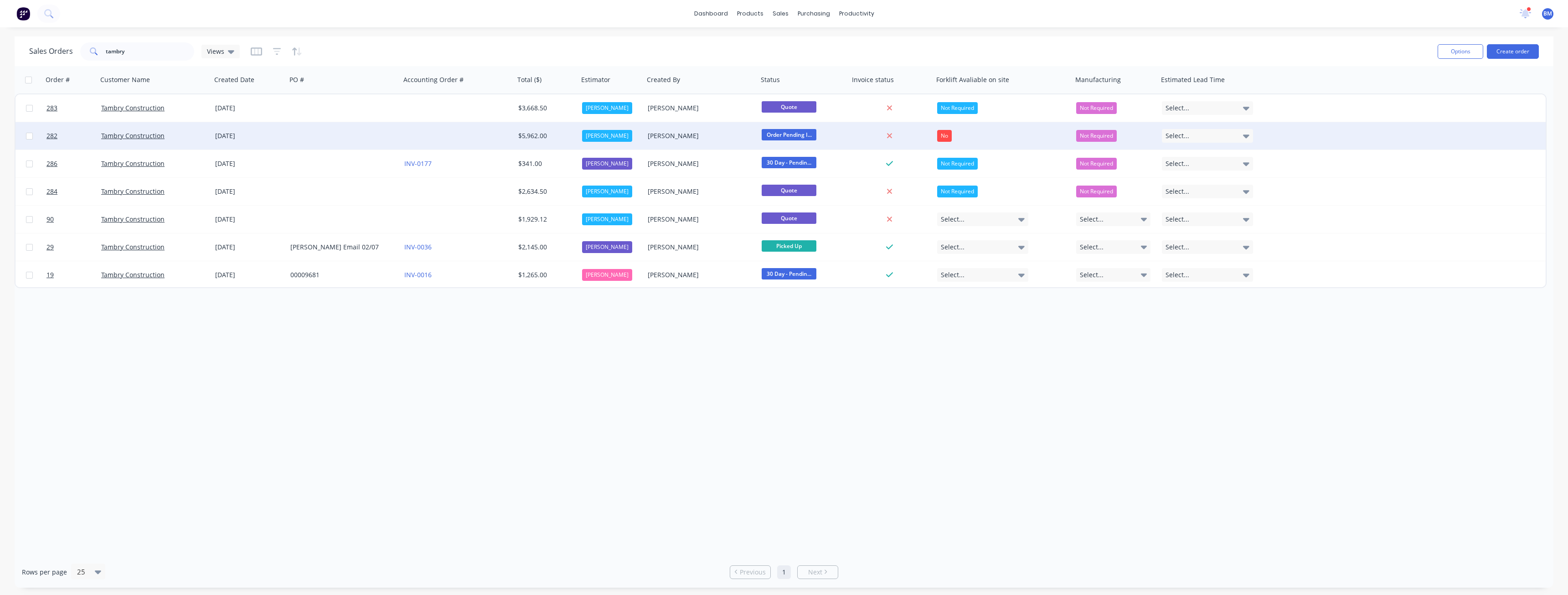
click at [466, 130] on div at bounding box center [457, 136] width 114 height 27
